Goal: Navigation & Orientation: Find specific page/section

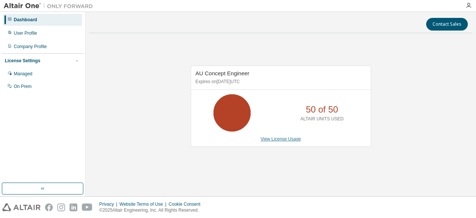
click at [278, 137] on link "View License Usage" at bounding box center [281, 138] width 41 height 5
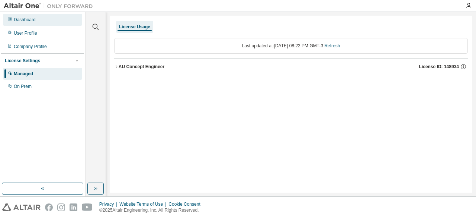
click at [27, 18] on div "Dashboard" at bounding box center [25, 20] width 22 height 6
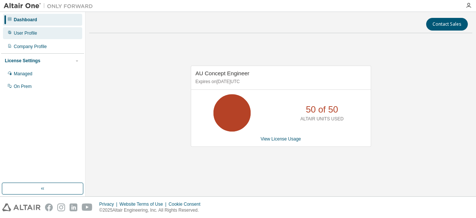
click at [29, 35] on div "User Profile" at bounding box center [25, 33] width 23 height 6
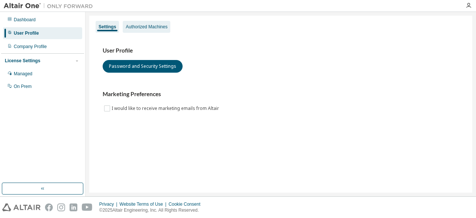
click at [124, 25] on div "Authorized Machines" at bounding box center [147, 27] width 48 height 12
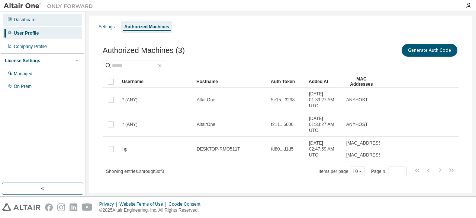
click at [34, 18] on div "Dashboard" at bounding box center [25, 20] width 22 height 6
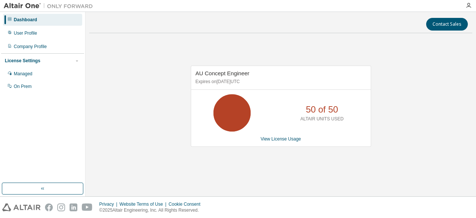
click at [470, 2] on div at bounding box center [468, 5] width 15 height 11
drag, startPoint x: 469, startPoint y: 4, endPoint x: 469, endPoint y: 9, distance: 4.5
click at [469, 9] on icon "button" at bounding box center [469, 6] width 6 height 6
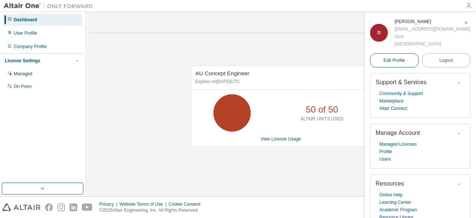
click at [396, 61] on span "Edit Profile" at bounding box center [395, 60] width 22 height 6
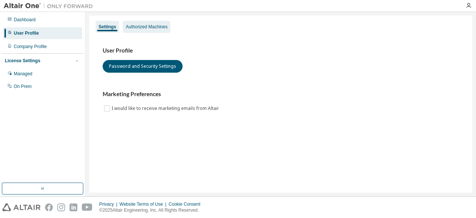
click at [144, 25] on div "Authorized Machines" at bounding box center [147, 27] width 42 height 6
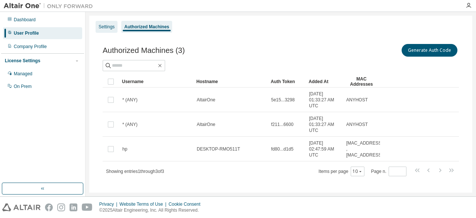
click at [105, 27] on div "Settings" at bounding box center [107, 27] width 16 height 6
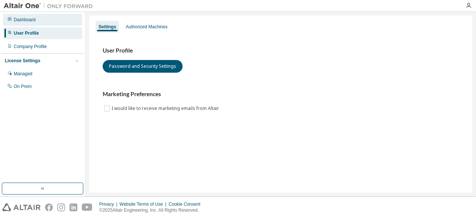
click at [35, 21] on div "Dashboard" at bounding box center [25, 20] width 22 height 6
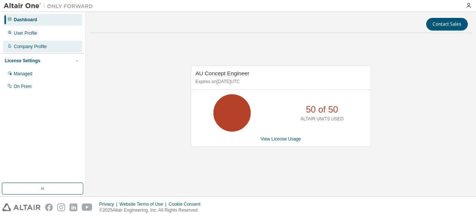
click at [22, 48] on div "Company Profile" at bounding box center [30, 47] width 33 height 6
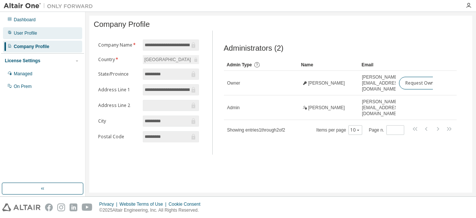
click at [39, 34] on div "User Profile" at bounding box center [42, 33] width 79 height 12
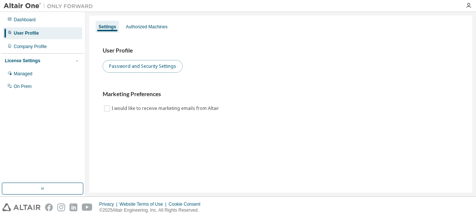
click at [132, 63] on button "Password and Security Settings" at bounding box center [143, 66] width 80 height 13
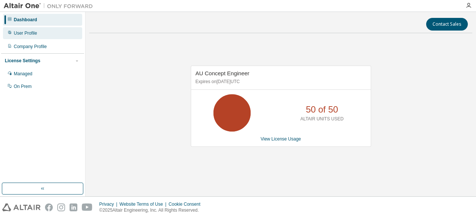
click at [37, 32] on div "User Profile" at bounding box center [42, 33] width 79 height 12
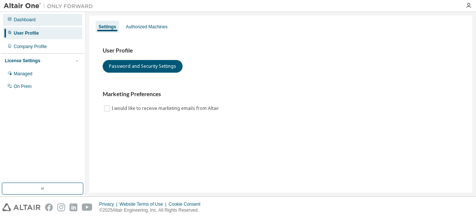
click at [32, 19] on div "Dashboard" at bounding box center [25, 20] width 22 height 6
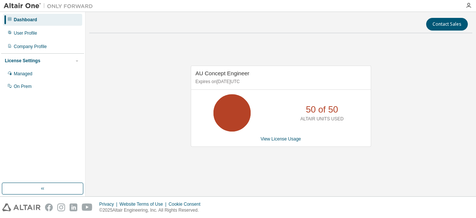
click at [225, 105] on icon at bounding box center [232, 112] width 19 height 19
click at [320, 113] on p "50 of 50" at bounding box center [322, 109] width 32 height 13
click at [32, 36] on div "User Profile" at bounding box center [25, 33] width 23 height 6
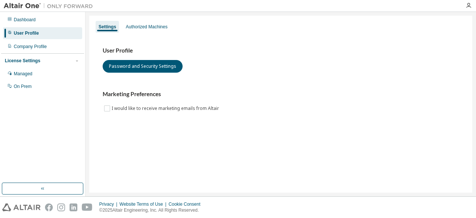
click at [22, 4] on img at bounding box center [50, 5] width 93 height 7
click at [55, 3] on img at bounding box center [50, 5] width 93 height 7
click at [35, 19] on div "Dashboard" at bounding box center [25, 20] width 22 height 6
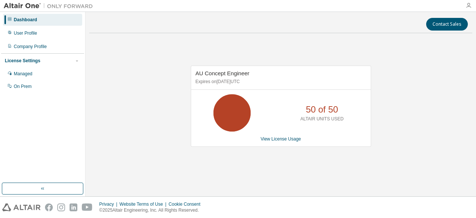
click at [468, 4] on icon "button" at bounding box center [469, 6] width 6 height 6
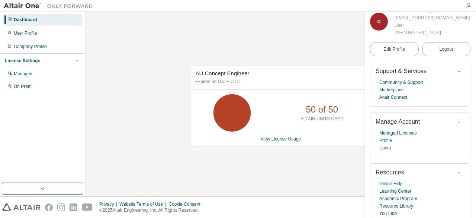
scroll to position [16, 0]
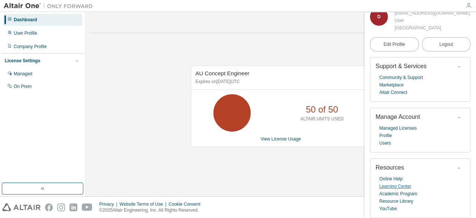
click at [388, 187] on link "Learning Center" at bounding box center [396, 185] width 32 height 7
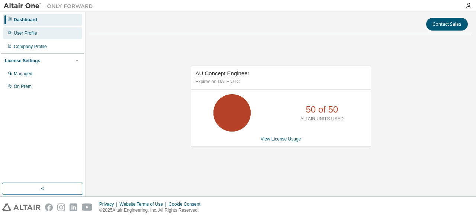
click at [36, 34] on div "User Profile" at bounding box center [42, 33] width 79 height 12
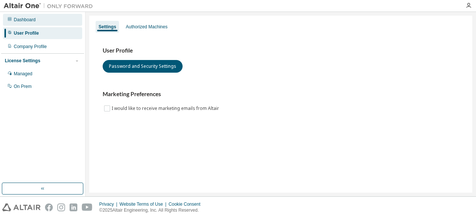
click at [40, 20] on div "Dashboard" at bounding box center [42, 20] width 79 height 12
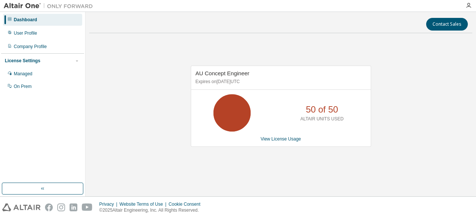
click at [21, 7] on img at bounding box center [50, 5] width 93 height 7
click at [21, 4] on img at bounding box center [50, 5] width 93 height 7
click at [26, 43] on div "Company Profile" at bounding box center [42, 47] width 79 height 12
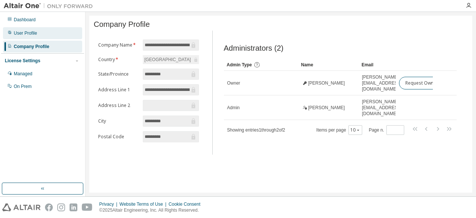
click at [26, 33] on div "User Profile" at bounding box center [25, 33] width 23 height 6
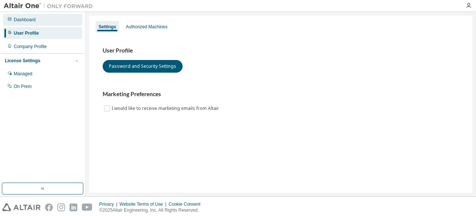
click at [28, 23] on div "Dashboard" at bounding box center [42, 20] width 79 height 12
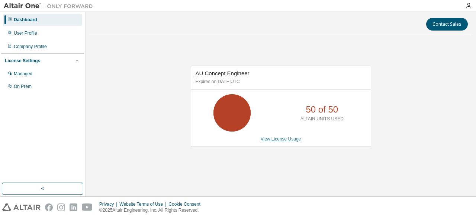
click at [291, 140] on link "View License Usage" at bounding box center [281, 138] width 41 height 5
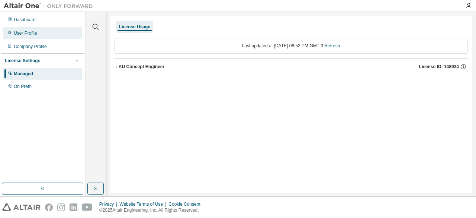
click at [21, 35] on div "User Profile" at bounding box center [25, 33] width 23 height 6
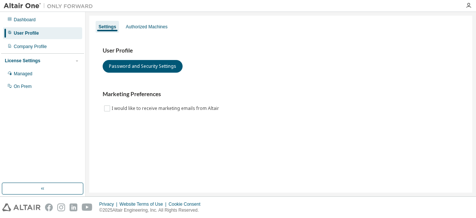
click at [64, 1] on div at bounding box center [48, 6] width 97 height 12
click at [17, 4] on img at bounding box center [50, 5] width 93 height 7
click at [28, 60] on div "License Settings" at bounding box center [22, 61] width 35 height 6
click at [33, 48] on div "Company Profile" at bounding box center [30, 47] width 33 height 6
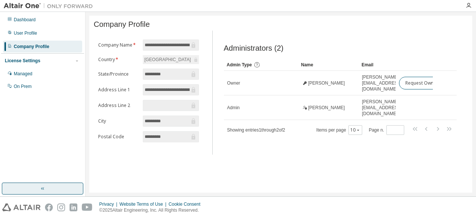
click at [49, 190] on button "button" at bounding box center [42, 188] width 81 height 12
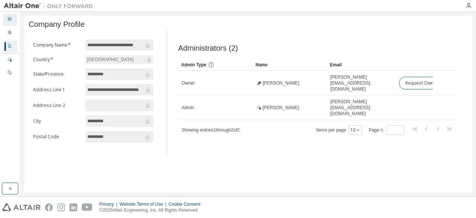
click at [11, 17] on icon at bounding box center [10, 19] width 4 height 4
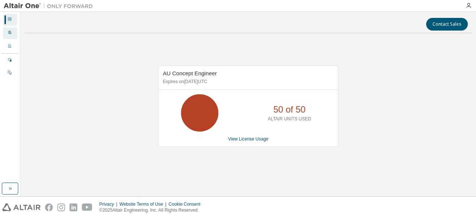
click at [12, 33] on div "User Profile" at bounding box center [10, 33] width 14 height 12
